Goal: Information Seeking & Learning: Learn about a topic

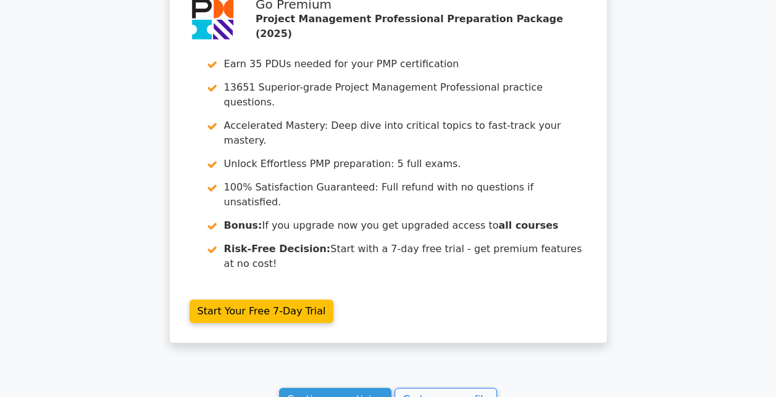
scroll to position [4584, 0]
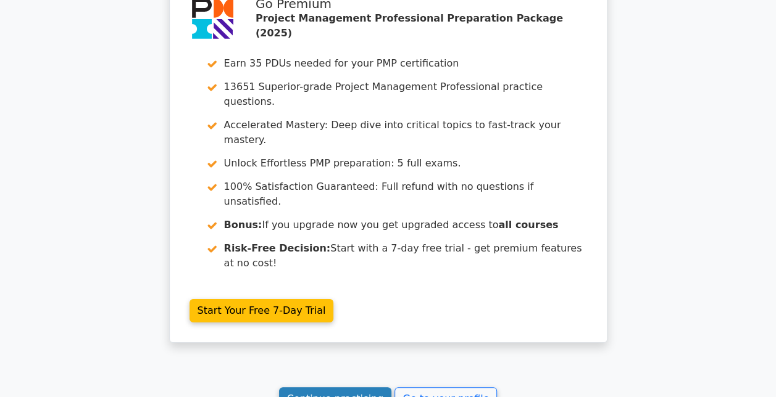
click at [363, 388] on link "Continue practicing" at bounding box center [335, 399] width 113 height 23
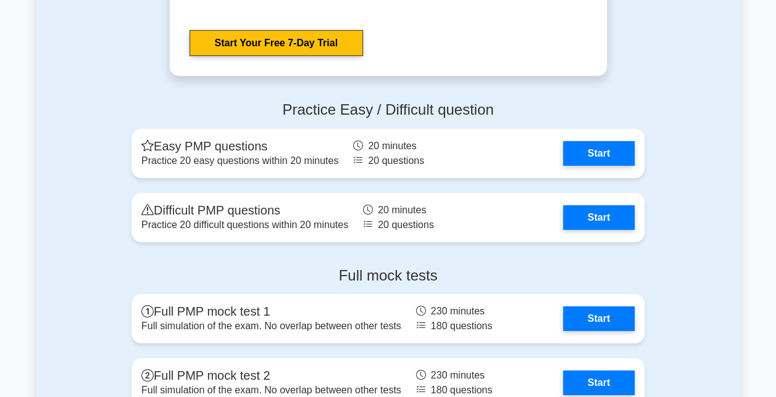
scroll to position [4389, 0]
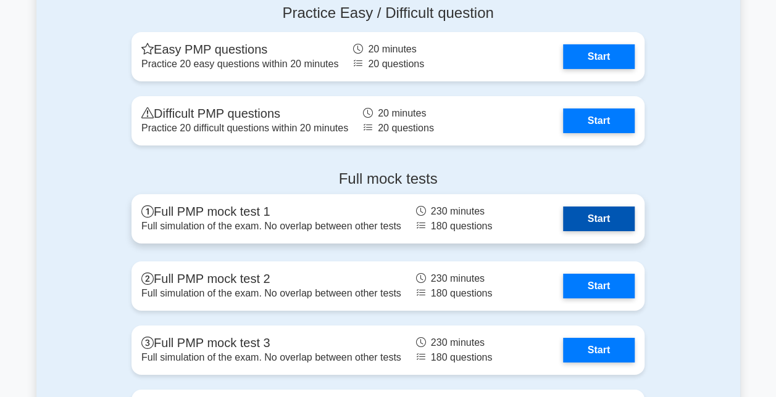
click at [583, 222] on link "Start" at bounding box center [599, 219] width 72 height 25
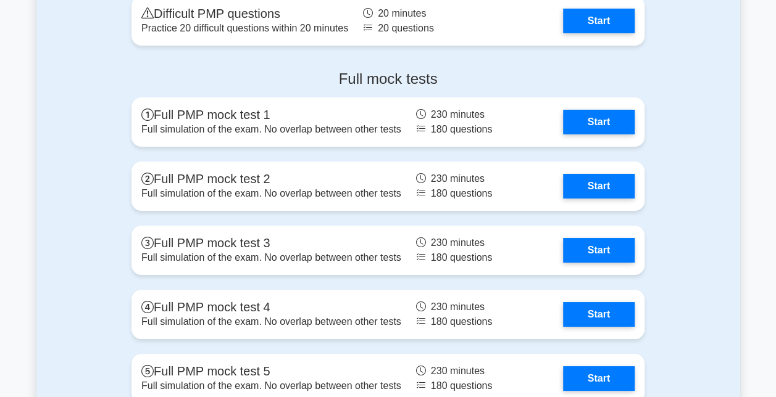
scroll to position [4490, 0]
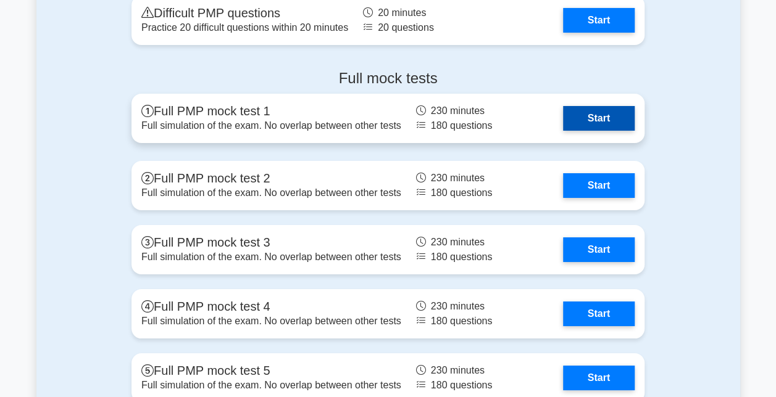
click at [563, 119] on link "Start" at bounding box center [599, 118] width 72 height 25
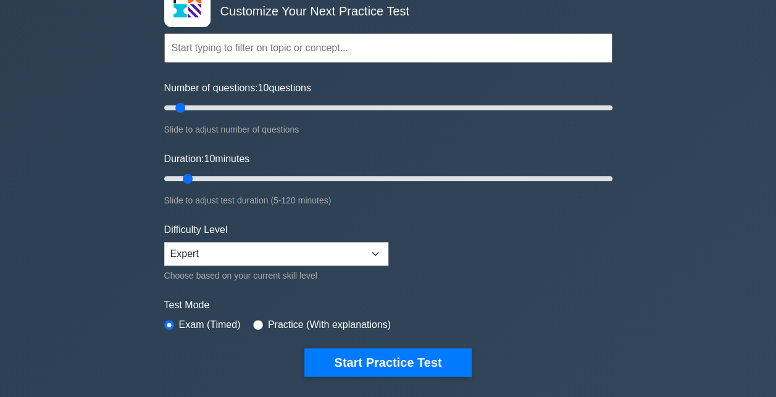
scroll to position [89, 0]
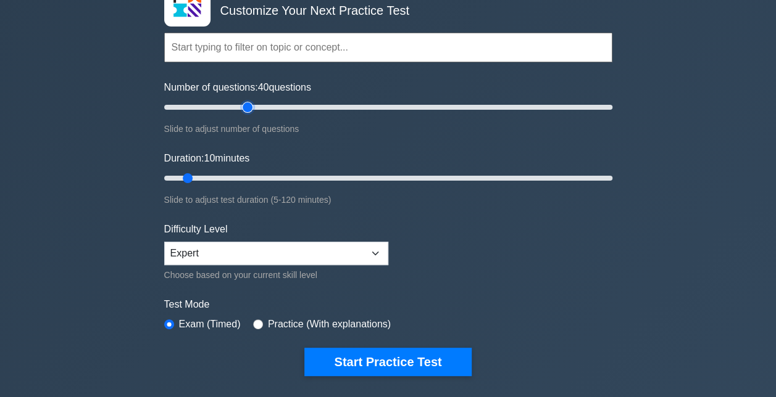
click at [248, 110] on input "Number of questions: 40 questions" at bounding box center [388, 107] width 448 height 15
type input "50"
click at [272, 107] on input "Number of questions: 50 questions" at bounding box center [388, 107] width 448 height 15
click at [242, 175] on input "Duration: 25 minutes" at bounding box center [388, 178] width 448 height 15
click at [259, 178] on input "Duration: 30 minutes" at bounding box center [388, 178] width 448 height 15
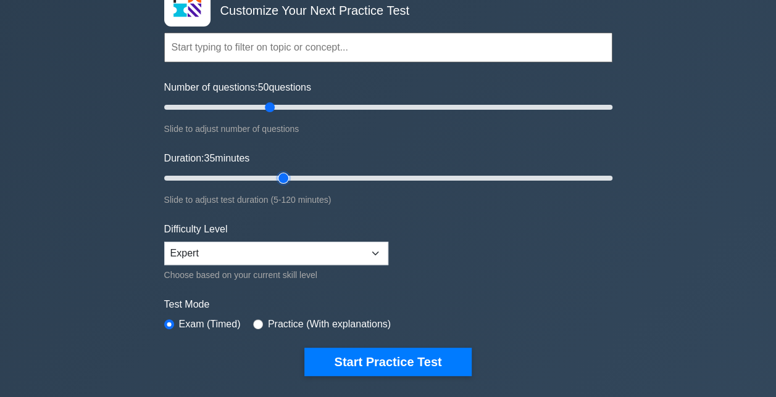
click at [278, 177] on input "Duration: 35 minutes" at bounding box center [388, 178] width 448 height 15
click at [301, 178] on input "Duration: 40 minutes" at bounding box center [388, 178] width 448 height 15
click at [311, 178] on input "Duration: 40 minutes" at bounding box center [388, 178] width 448 height 15
click at [312, 178] on input "Duration: 45 minutes" at bounding box center [388, 178] width 448 height 15
click at [329, 177] on input "Duration: 45 minutes" at bounding box center [388, 178] width 448 height 15
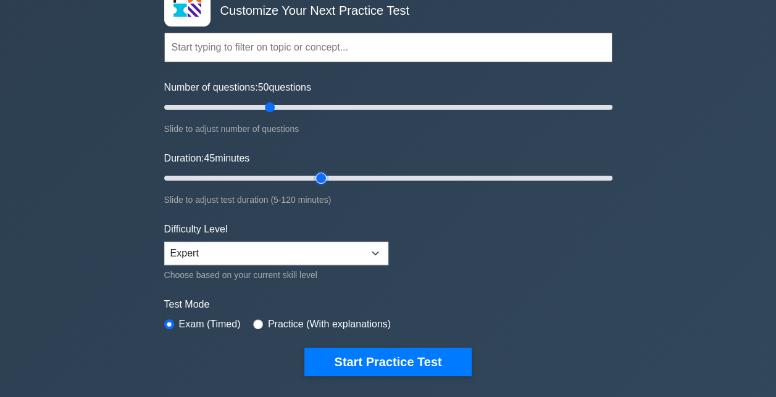
click at [330, 177] on input "Duration: 45 minutes" at bounding box center [388, 178] width 448 height 15
type input "50"
click at [338, 176] on input "Duration: 50 minutes" at bounding box center [388, 178] width 448 height 15
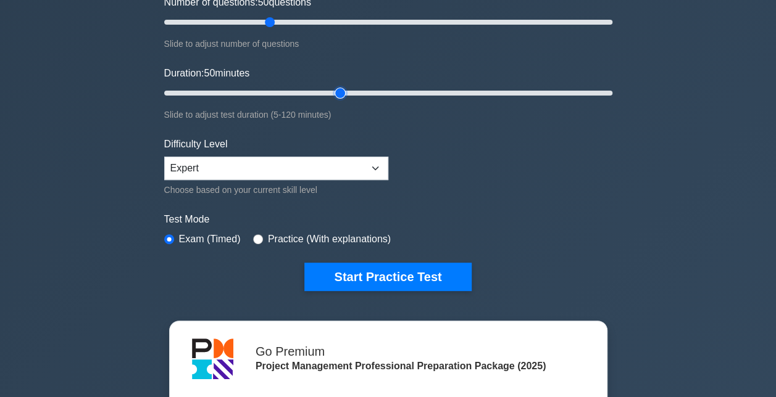
scroll to position [175, 0]
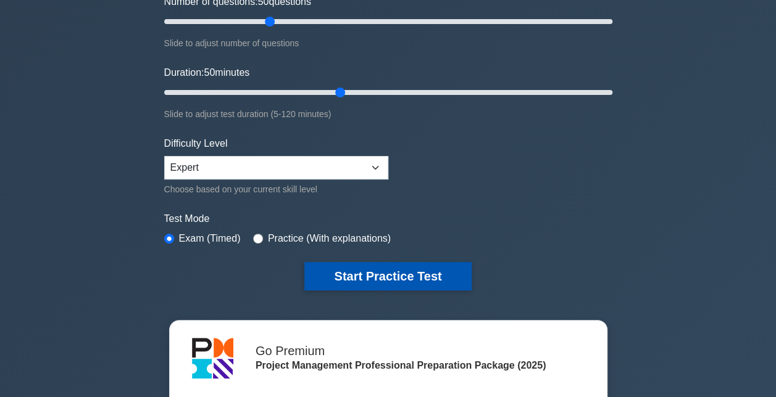
click at [416, 275] on button "Start Practice Test" at bounding box center [387, 276] width 167 height 28
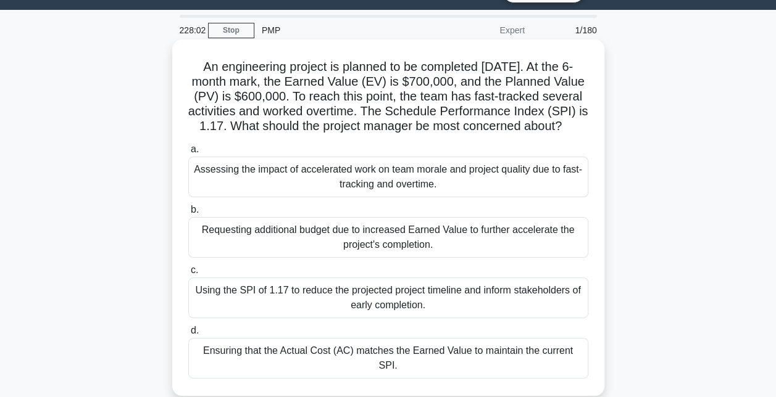
scroll to position [52, 0]
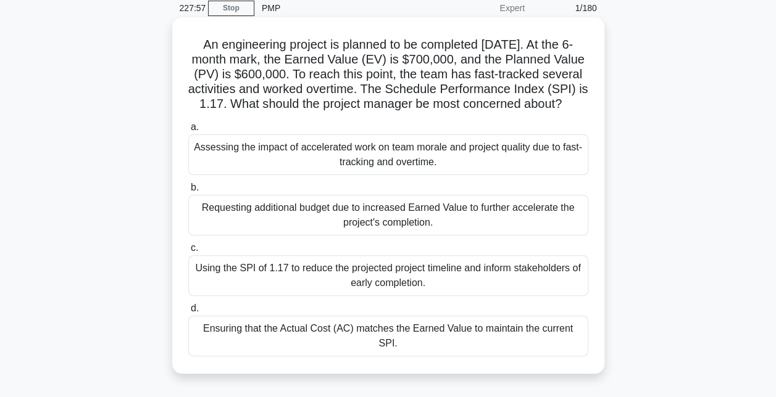
click at [433, 175] on div "Assessing the impact of accelerated work on team morale and project quality due…" at bounding box center [388, 155] width 400 height 41
click at [188, 131] on input "a. Assessing the impact of accelerated work on team morale and project quality …" at bounding box center [188, 127] width 0 height 8
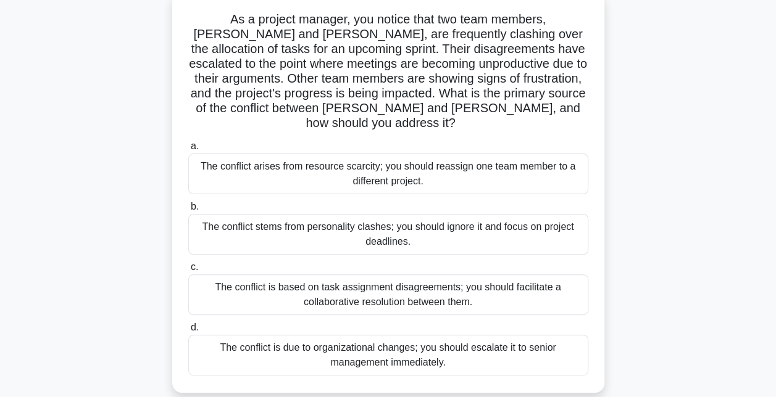
scroll to position [78, 0]
click at [449, 284] on div "The conflict is based on task assignment disagreements; you should facilitate a…" at bounding box center [388, 294] width 400 height 41
click at [188, 271] on input "c. The conflict is based on task assignment disagreements; you should facilitat…" at bounding box center [188, 267] width 0 height 8
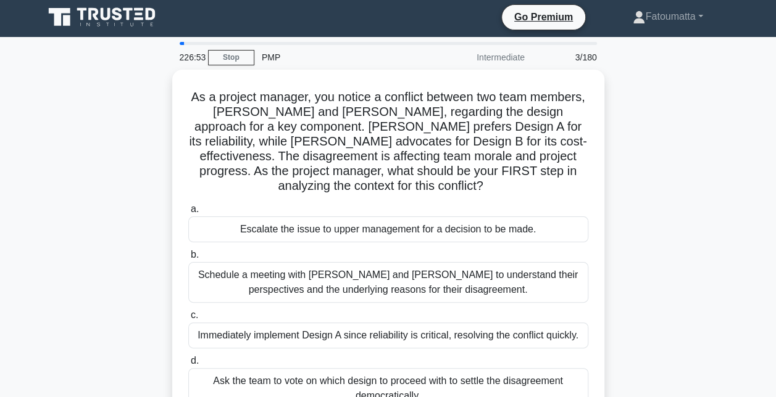
scroll to position [0, 0]
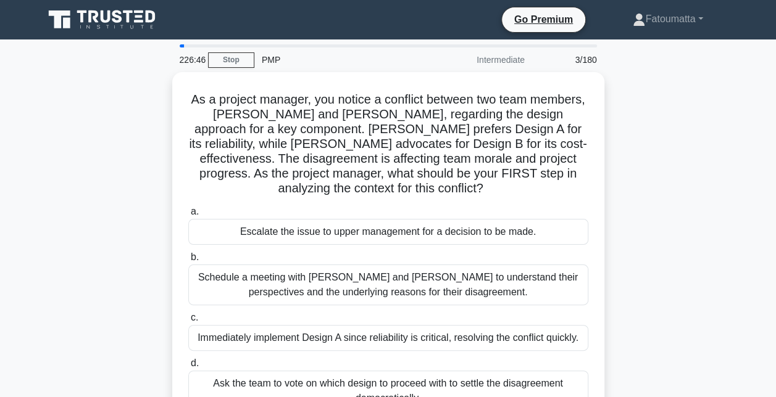
click at [297, 49] on div "PMP" at bounding box center [339, 60] width 170 height 25
click at [281, 45] on div at bounding box center [388, 45] width 417 height 3
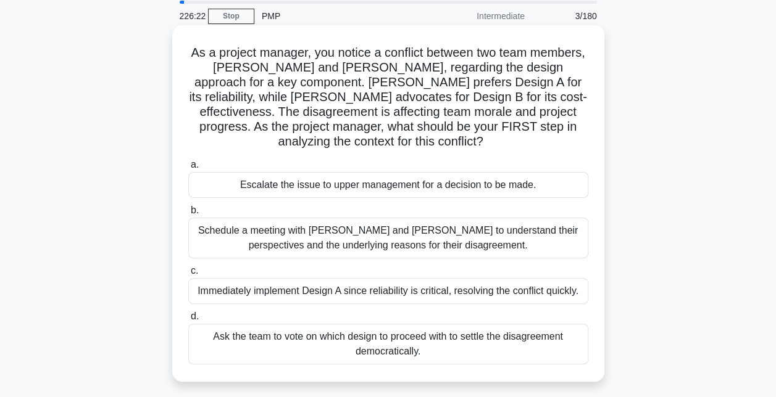
scroll to position [44, 0]
click at [397, 246] on div "Schedule a meeting with Sarah and John to understand their perspectives and the…" at bounding box center [388, 237] width 400 height 41
click at [188, 214] on input "b. Schedule a meeting with Sarah and John to understand their perspectives and …" at bounding box center [188, 210] width 0 height 8
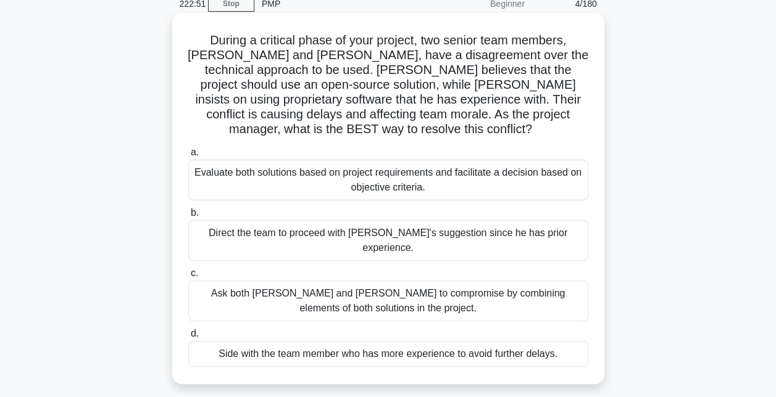
scroll to position [60, 0]
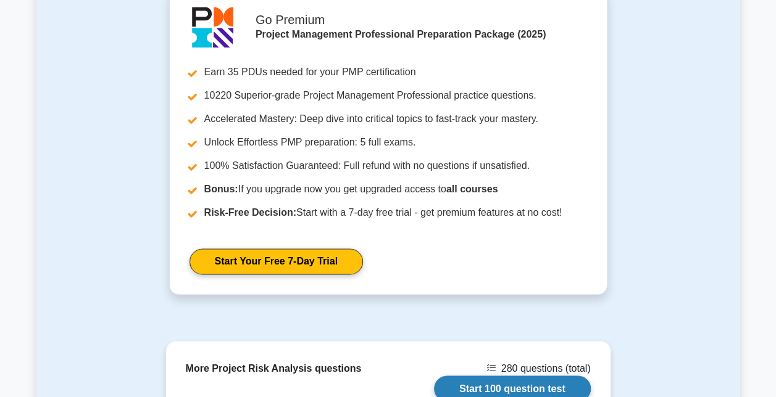
scroll to position [1075, 0]
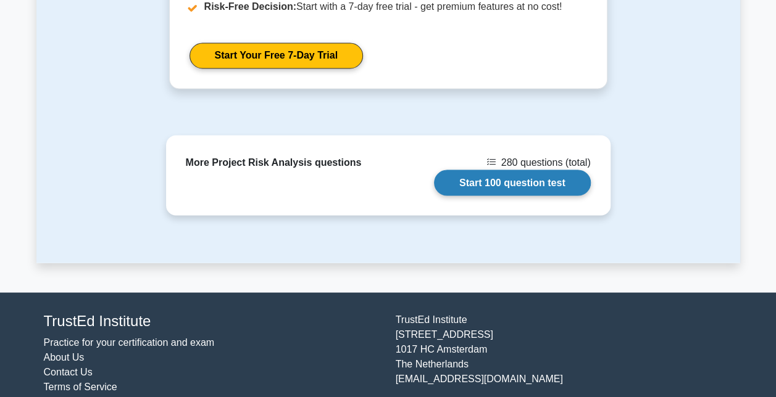
click at [476, 170] on link "Start 100 question test" at bounding box center [512, 183] width 157 height 26
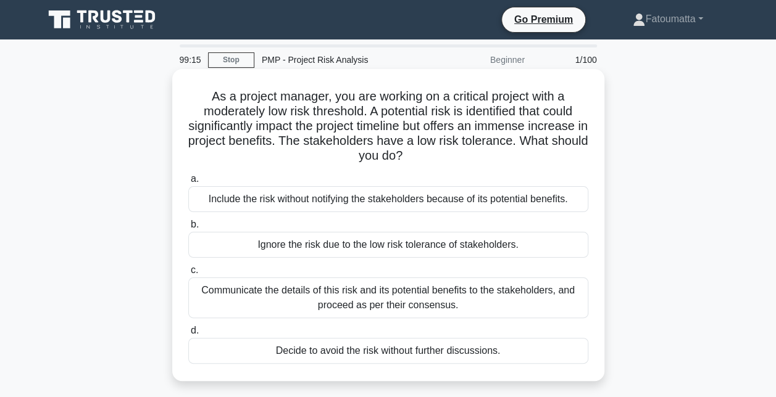
click at [470, 306] on div "Communicate the details of this risk and its potential benefits to the stakehol…" at bounding box center [388, 298] width 400 height 41
click at [188, 275] on input "c. Communicate the details of this risk and its potential benefits to the stake…" at bounding box center [188, 271] width 0 height 8
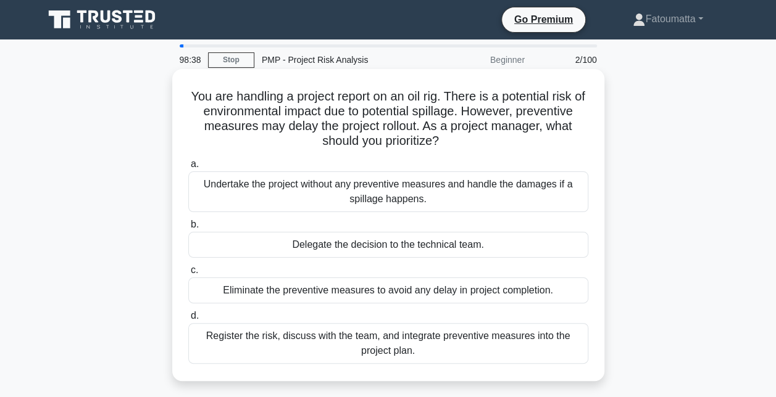
click at [336, 350] on div "Register the risk, discuss with the team, and integrate preventive measures int…" at bounding box center [388, 343] width 400 height 41
click at [188, 320] on input "d. Register the risk, discuss with the team, and integrate preventive measures …" at bounding box center [188, 316] width 0 height 8
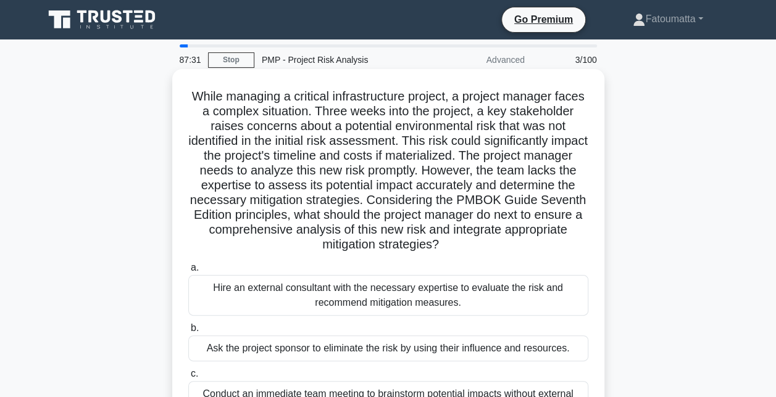
click at [446, 151] on h5 "While managing a critical infrastructure project, a project manager faces a com…" at bounding box center [388, 171] width 402 height 164
